Goal: Find specific page/section

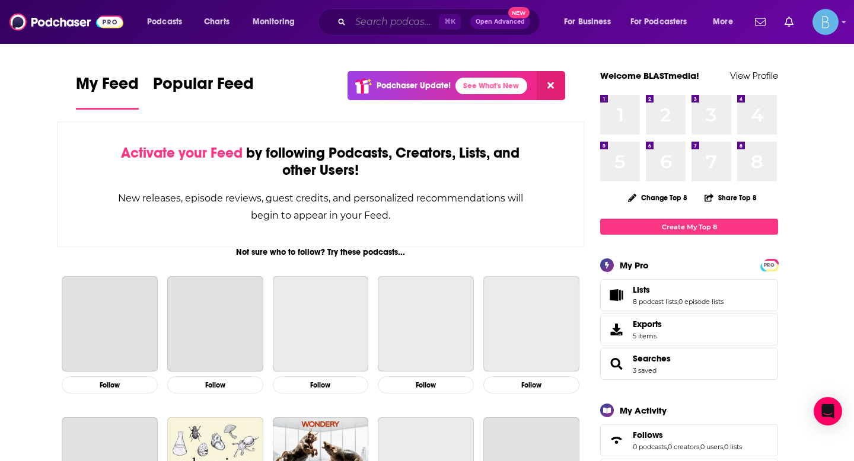
click at [396, 27] on input "Search podcasts, credits, & more..." at bounding box center [394, 21] width 88 height 19
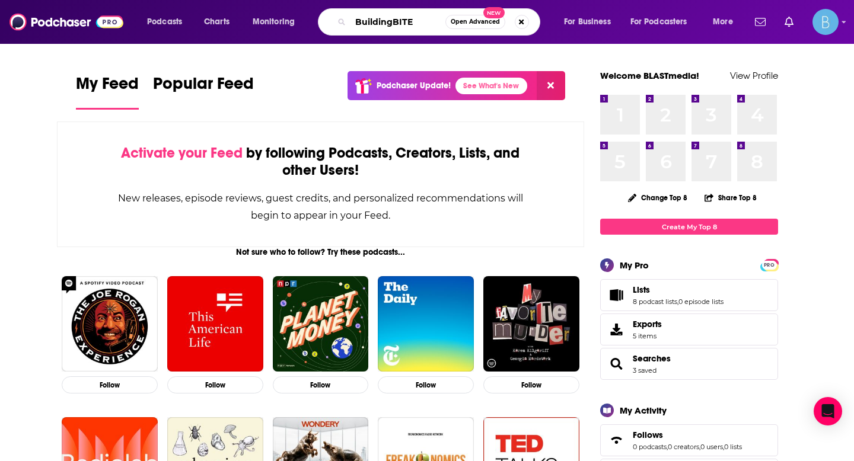
type input "BuildingBITE"
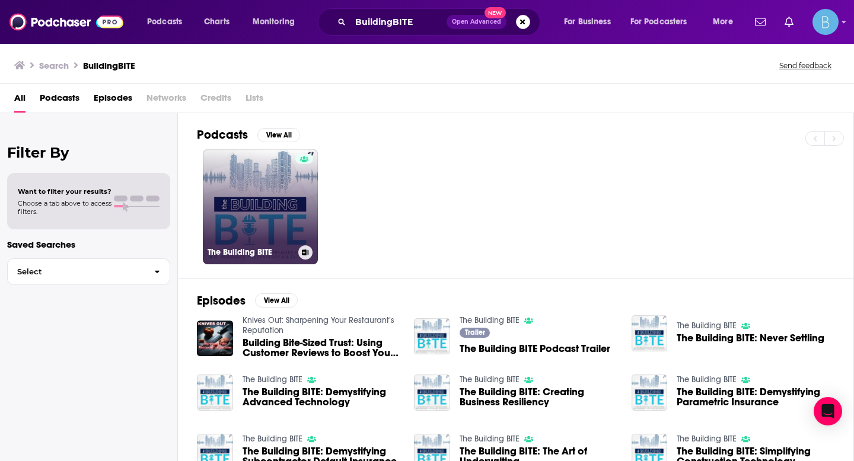
click at [292, 207] on link "The Building BITE" at bounding box center [260, 206] width 115 height 115
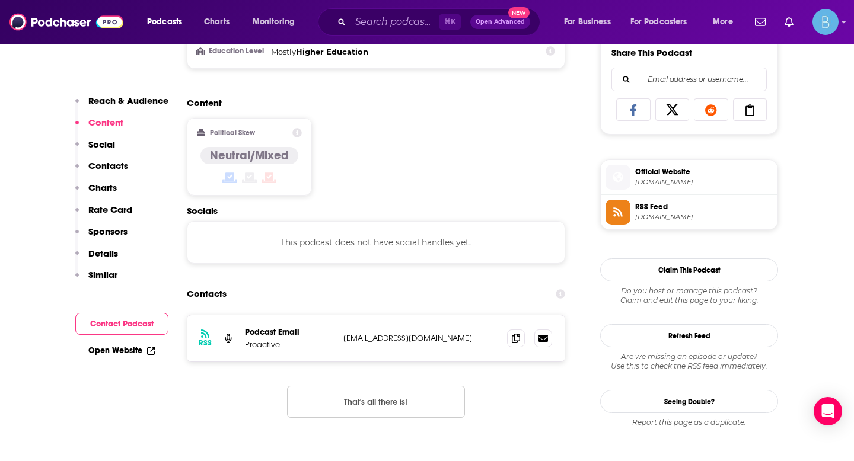
scroll to position [754, 0]
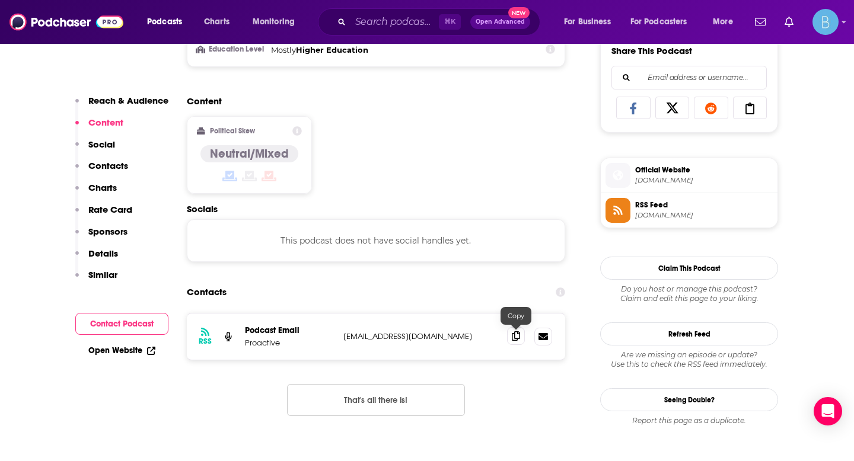
click at [513, 336] on icon at bounding box center [516, 335] width 8 height 9
